Goal: Navigation & Orientation: Find specific page/section

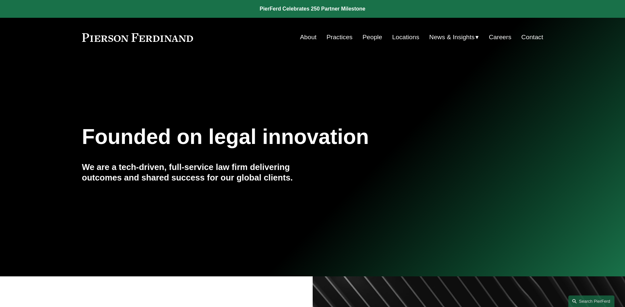
click at [0, 0] on span "News" at bounding box center [0, 0] width 0 height 0
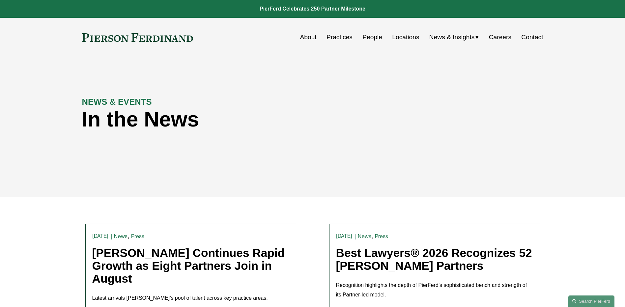
click at [373, 40] on link "People" at bounding box center [372, 37] width 20 height 13
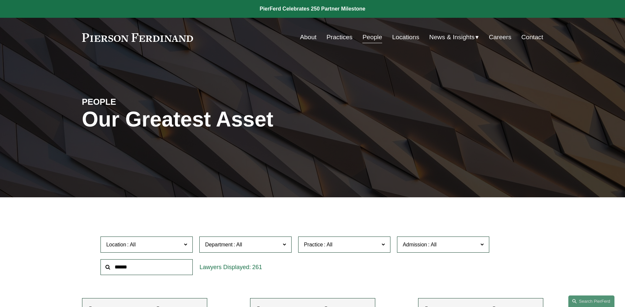
click at [360, 130] on h1 "Our Greatest Asset" at bounding box center [235, 119] width 307 height 24
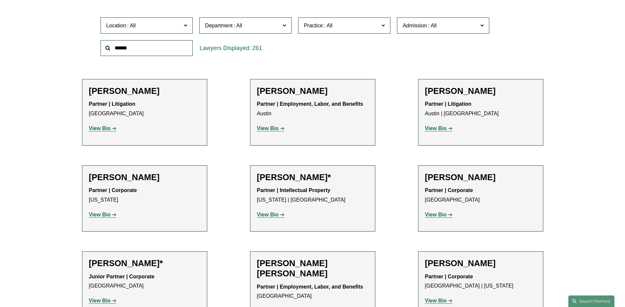
scroll to position [231, 0]
